Goal: Task Accomplishment & Management: Manage account settings

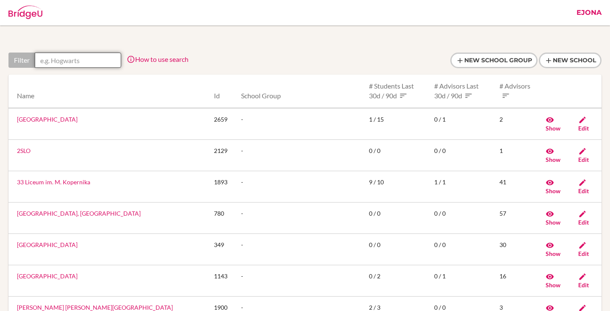
click at [74, 66] on input "text" at bounding box center [78, 60] width 86 height 15
click at [100, 63] on input "apa" at bounding box center [78, 60] width 86 height 15
type input "a"
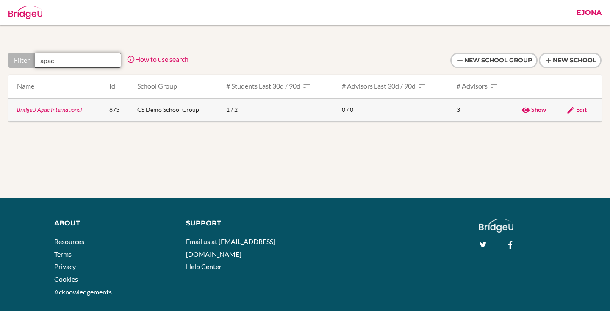
type input "apac"
click at [65, 107] on link "BridgeU Apac International" at bounding box center [49, 109] width 65 height 7
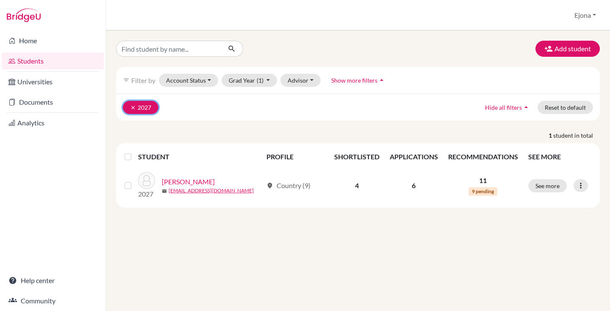
click at [129, 109] on button "clear 2027" at bounding box center [141, 107] width 36 height 13
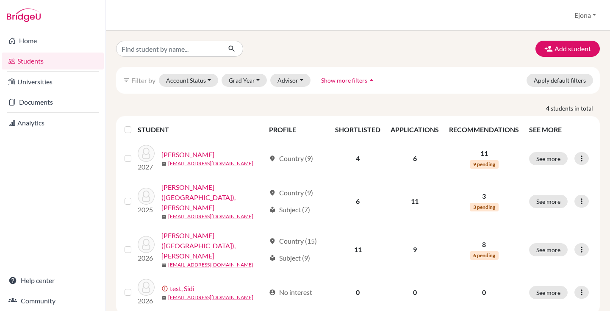
click at [319, 19] on div "Students overview Ejona Profile School Settings Admin Schools Users Common App …" at bounding box center [358, 15] width 504 height 31
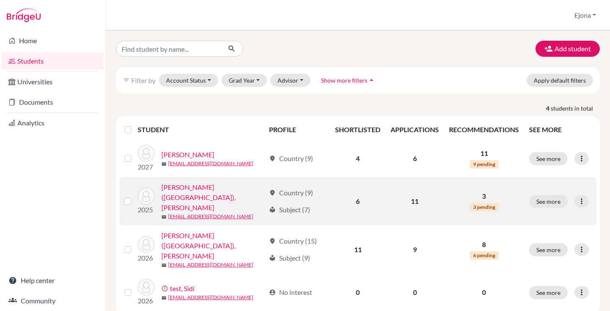
click at [207, 190] on link "[PERSON_NAME] ([GEOGRAPHIC_DATA]), [PERSON_NAME]" at bounding box center [213, 197] width 104 height 31
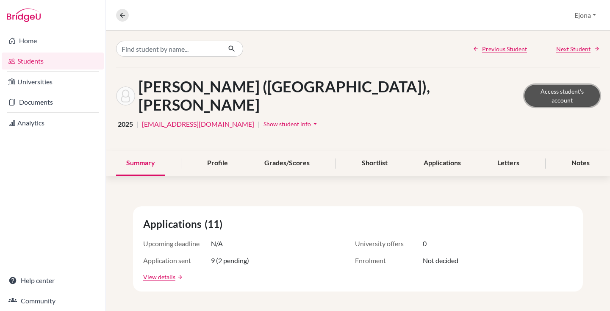
click at [564, 85] on link "Access student's account" at bounding box center [562, 96] width 75 height 22
click at [41, 61] on link "Students" at bounding box center [53, 61] width 102 height 17
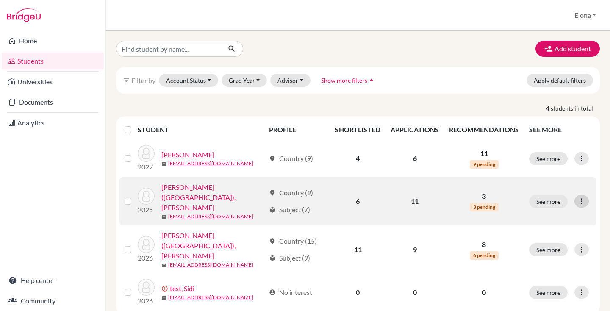
click at [578, 197] on icon at bounding box center [582, 201] width 8 height 8
click at [551, 216] on button "Edit student" at bounding box center [544, 214] width 67 height 14
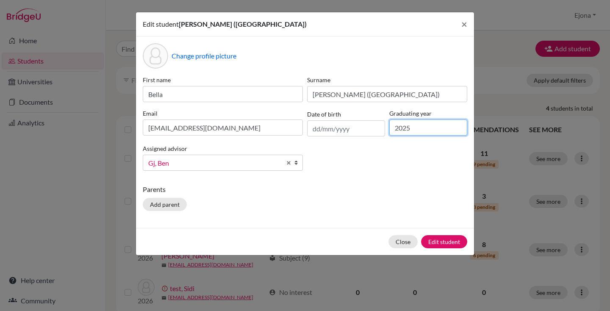
click at [431, 124] on input "2025" at bounding box center [428, 127] width 78 height 16
type input "2027"
click at [451, 242] on button "Edit student" at bounding box center [444, 241] width 46 height 13
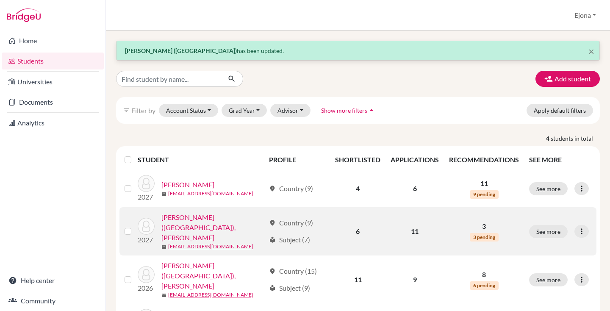
click at [199, 222] on link "[PERSON_NAME] ([GEOGRAPHIC_DATA]), [PERSON_NAME]" at bounding box center [213, 227] width 104 height 31
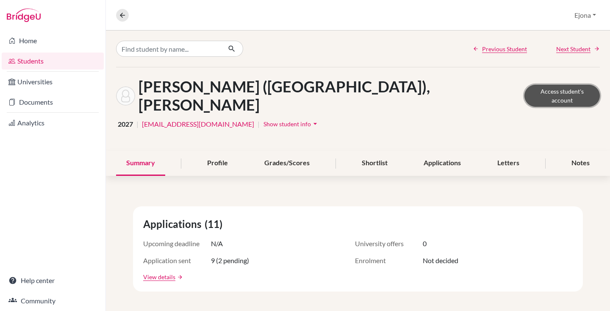
click at [578, 87] on link "Access student's account" at bounding box center [562, 96] width 75 height 22
